Goal: Task Accomplishment & Management: Manage account settings

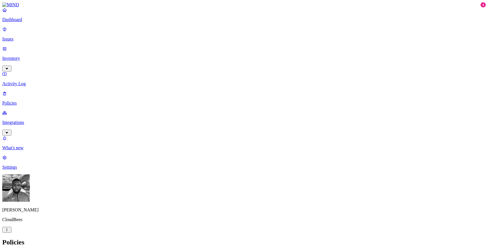
click at [19, 170] on p "Settings" at bounding box center [243, 167] width 483 height 5
click at [37, 233] on div "Cameron White CloudBees" at bounding box center [243, 204] width 483 height 58
click at [37, 213] on p "[PERSON_NAME]" at bounding box center [243, 210] width 483 height 5
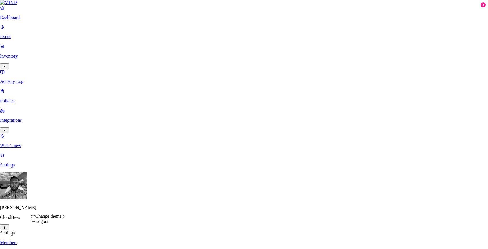
click at [53, 238] on html "Dashboard Issues Inventory Activity Log Policies Integrations What's new 4 Sett…" at bounding box center [244, 217] width 488 height 435
click at [39, 204] on html "Dashboard Issues Inventory Activity Log Policies Integrations What's new 4 Sett…" at bounding box center [244, 217] width 488 height 435
click at [56, 239] on html "Dashboard Issues Inventory Activity Log Policies Integrations What's new 4 Sett…" at bounding box center [244, 217] width 488 height 435
click at [81, 223] on icon at bounding box center [79, 221] width 5 height 4
click at [56, 241] on html "Dashboard Issues Inventory Activity Log Policies Integrations What's new 4 Sett…" at bounding box center [244, 217] width 488 height 435
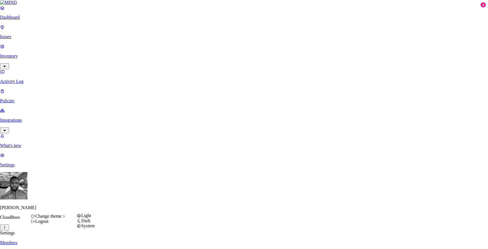
click at [84, 229] on div "System" at bounding box center [86, 226] width 18 height 5
click at [51, 239] on html "Dashboard Issues Inventory Activity Log Policies Integrations What's new 4 Sett…" at bounding box center [244, 217] width 488 height 435
click at [88, 218] on span "Light" at bounding box center [86, 215] width 10 height 5
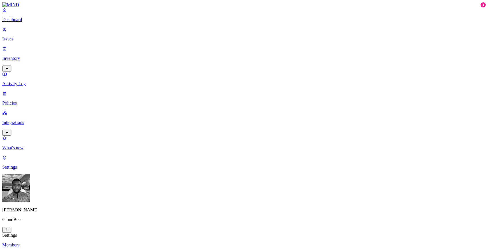
click at [55, 239] on html "Dashboard Issues Inventory Activity Log Policies Integrations What's new 4 Sett…" at bounding box center [244, 218] width 488 height 437
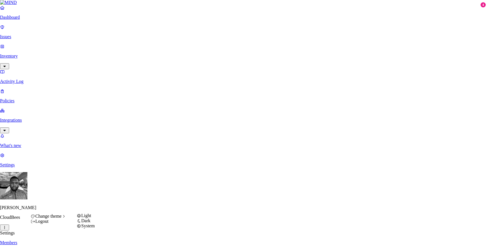
click at [81, 223] on icon at bounding box center [79, 221] width 5 height 4
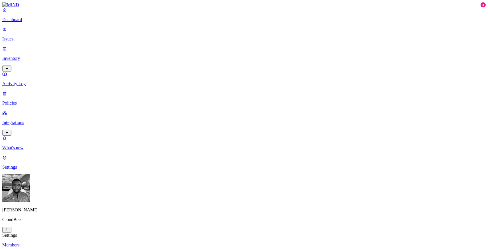
click at [27, 120] on p "Integrations" at bounding box center [243, 122] width 483 height 5
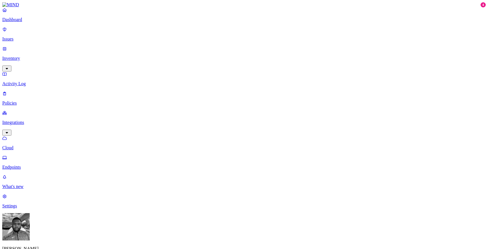
click at [25, 165] on p "Endpoints" at bounding box center [243, 167] width 483 height 5
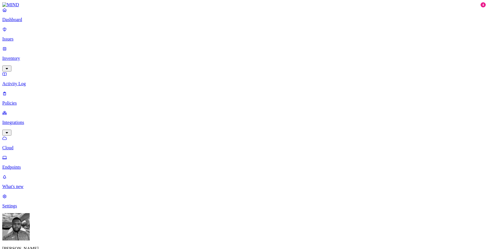
click at [30, 22] on p "Dashboard" at bounding box center [243, 19] width 483 height 5
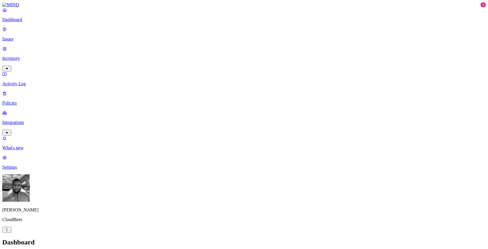
click at [18, 120] on p "Integrations" at bounding box center [243, 122] width 483 height 5
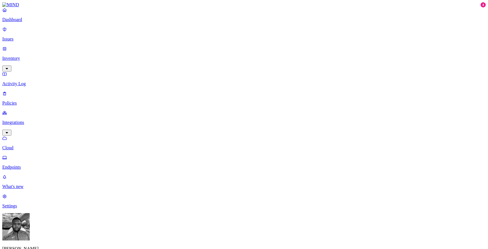
click at [475, 11] on body "Dashboard Issues Inventory Activity Log Policies Integrations Cloud Endpoints W…" at bounding box center [243, 233] width 483 height 463
